Goal: Transaction & Acquisition: Purchase product/service

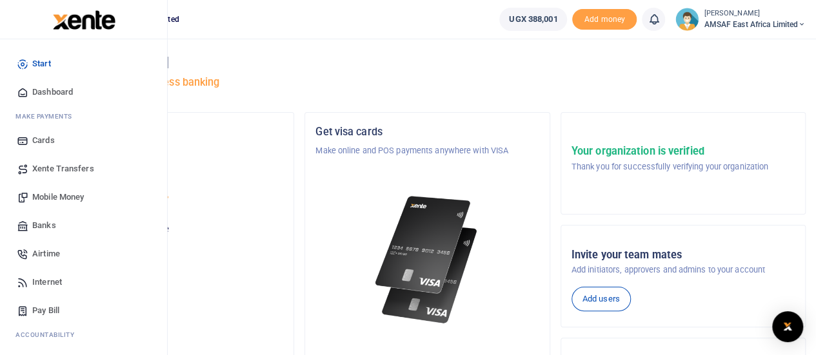
click at [59, 201] on span "Mobile Money" at bounding box center [58, 197] width 52 height 13
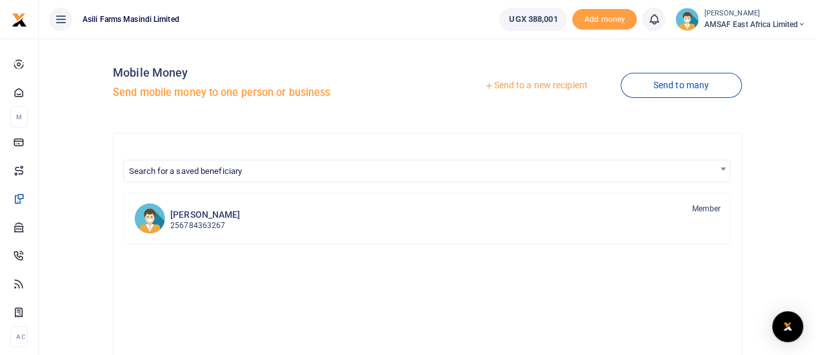
click at [521, 86] on link "Send to a new recipient" at bounding box center [536, 85] width 168 height 23
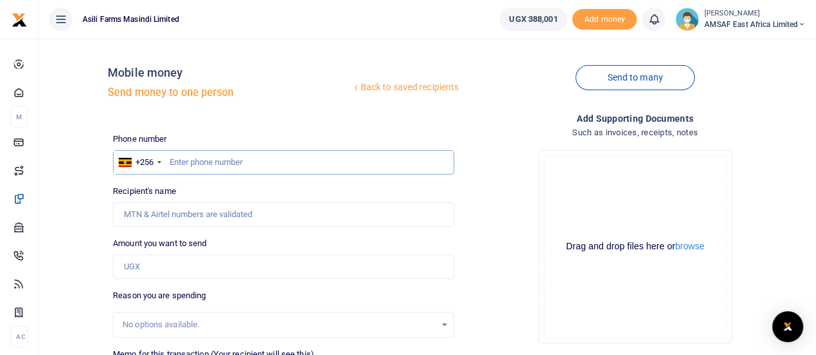
click at [231, 161] on input "text" at bounding box center [283, 162] width 341 height 25
type input "700296269"
type input "Lucky Nyongyera"
click at [164, 261] on input "Amount you want to send" at bounding box center [283, 267] width 341 height 25
click at [65, 244] on div "Back to saved recipients Mobile money Send money to one person Send to many Pho…" at bounding box center [427, 288] width 767 height 479
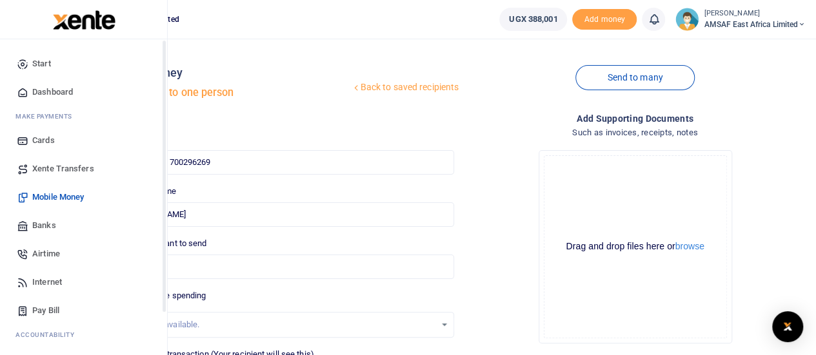
click at [71, 24] on img at bounding box center [84, 19] width 63 height 19
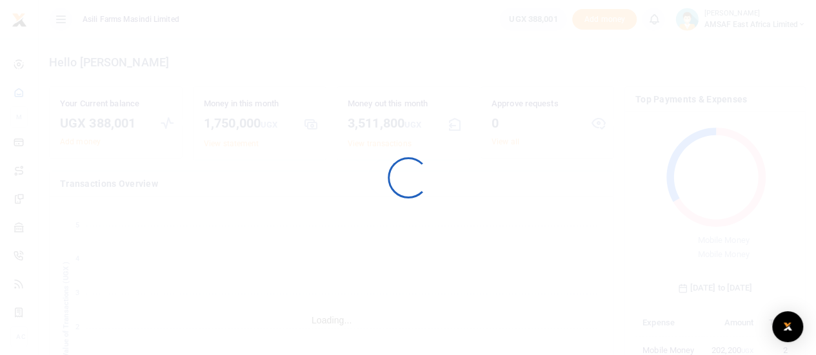
scroll to position [171, 150]
